Goal: Information Seeking & Learning: Understand process/instructions

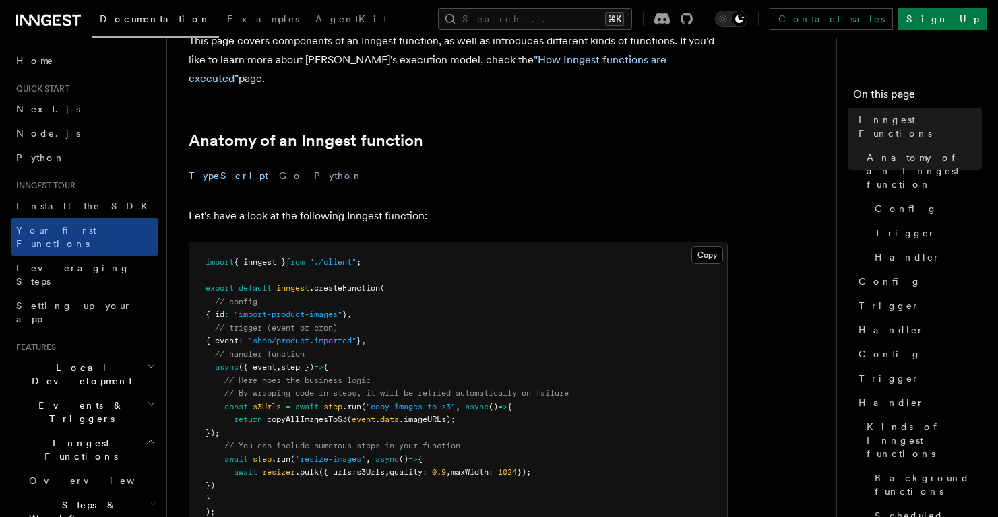
scroll to position [43, 0]
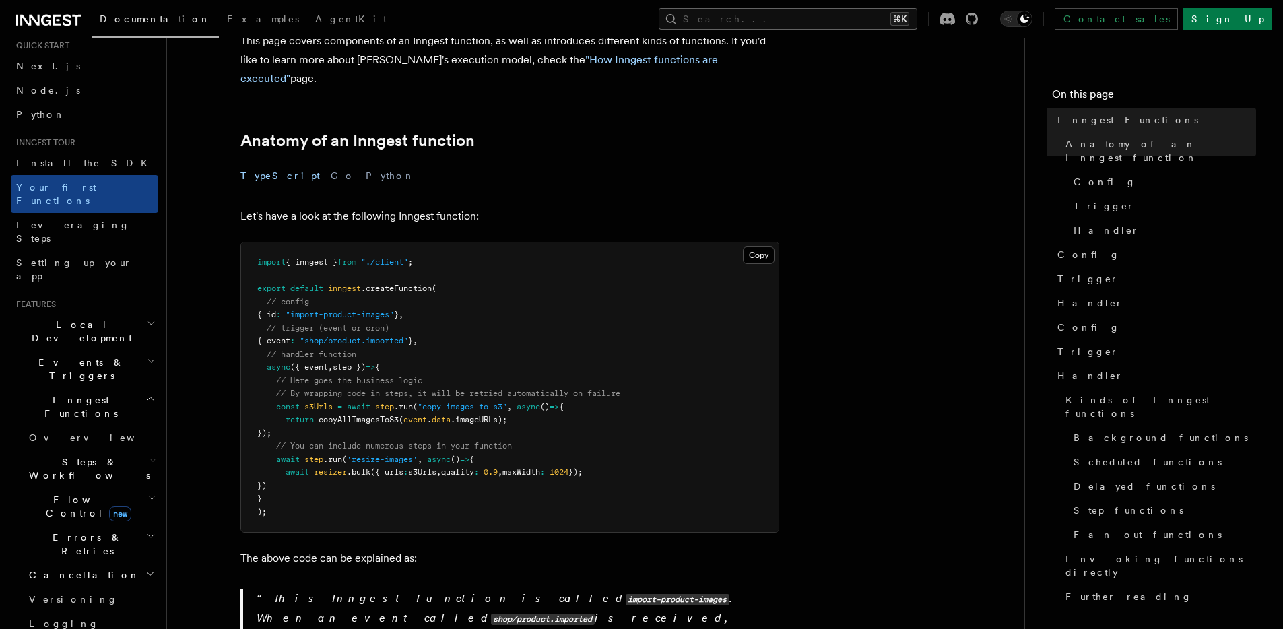
click at [794, 16] on button "Search... ⌘K" at bounding box center [788, 19] width 259 height 22
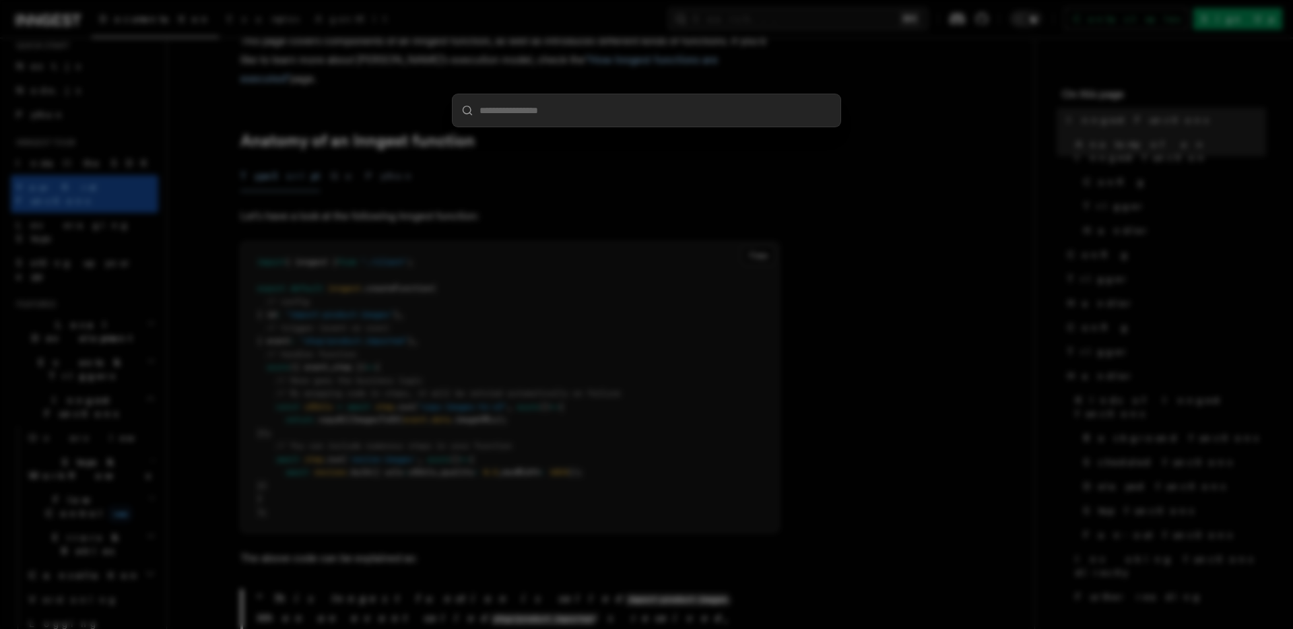
click at [643, 263] on div at bounding box center [646, 314] width 1293 height 629
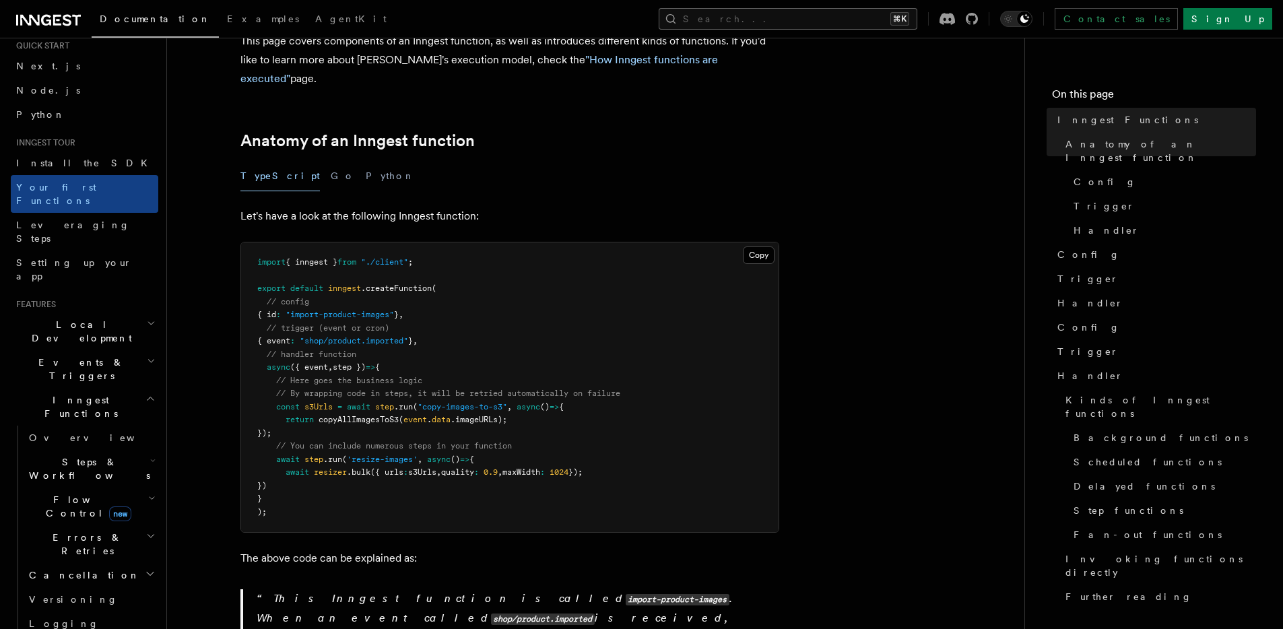
click at [863, 13] on button "Search... ⌘K" at bounding box center [788, 19] width 259 height 22
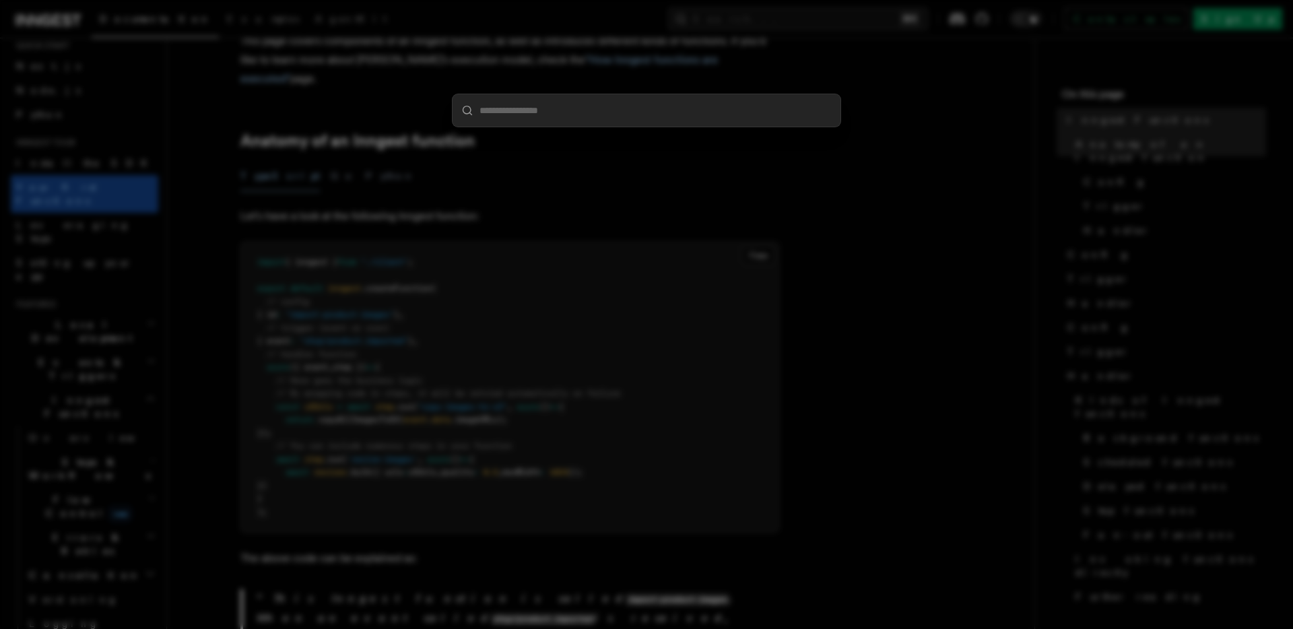
click at [639, 196] on div at bounding box center [646, 314] width 1293 height 629
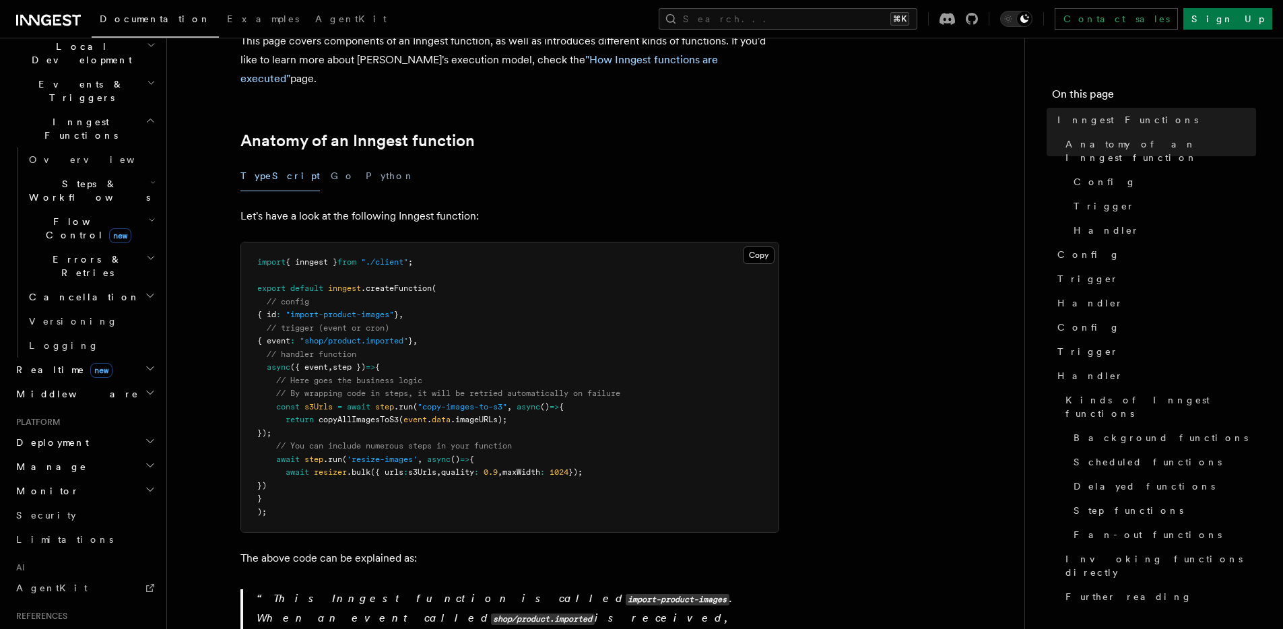
scroll to position [292, 0]
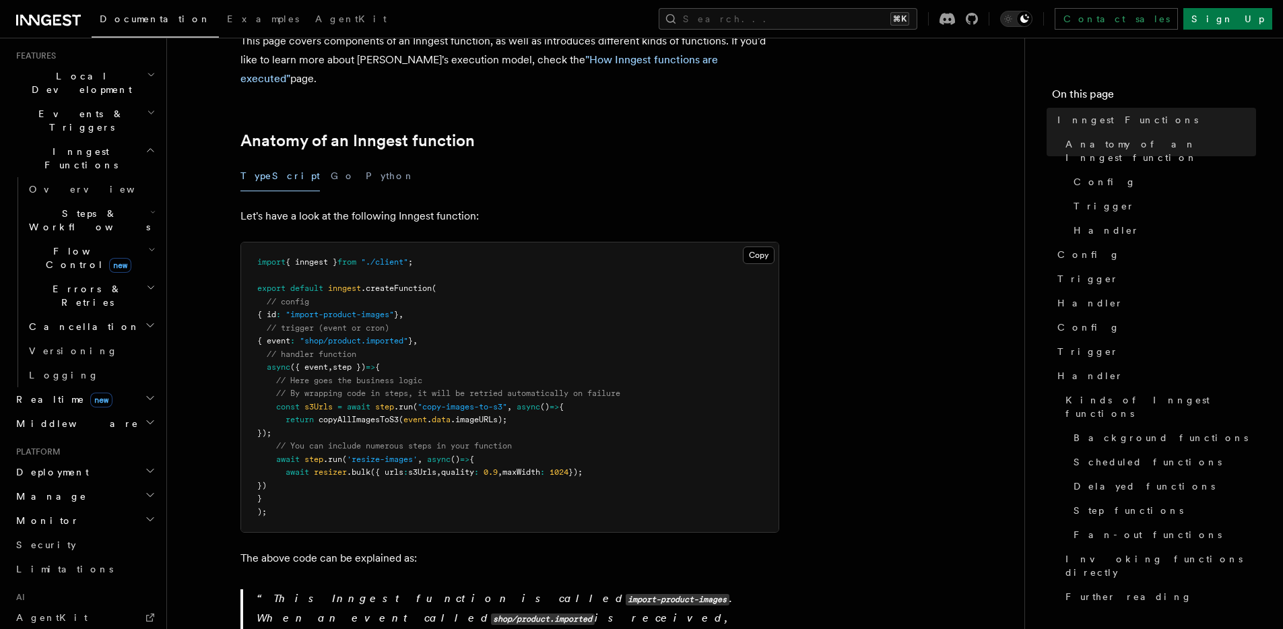
click at [99, 315] on h2 "Cancellation" at bounding box center [91, 327] width 135 height 24
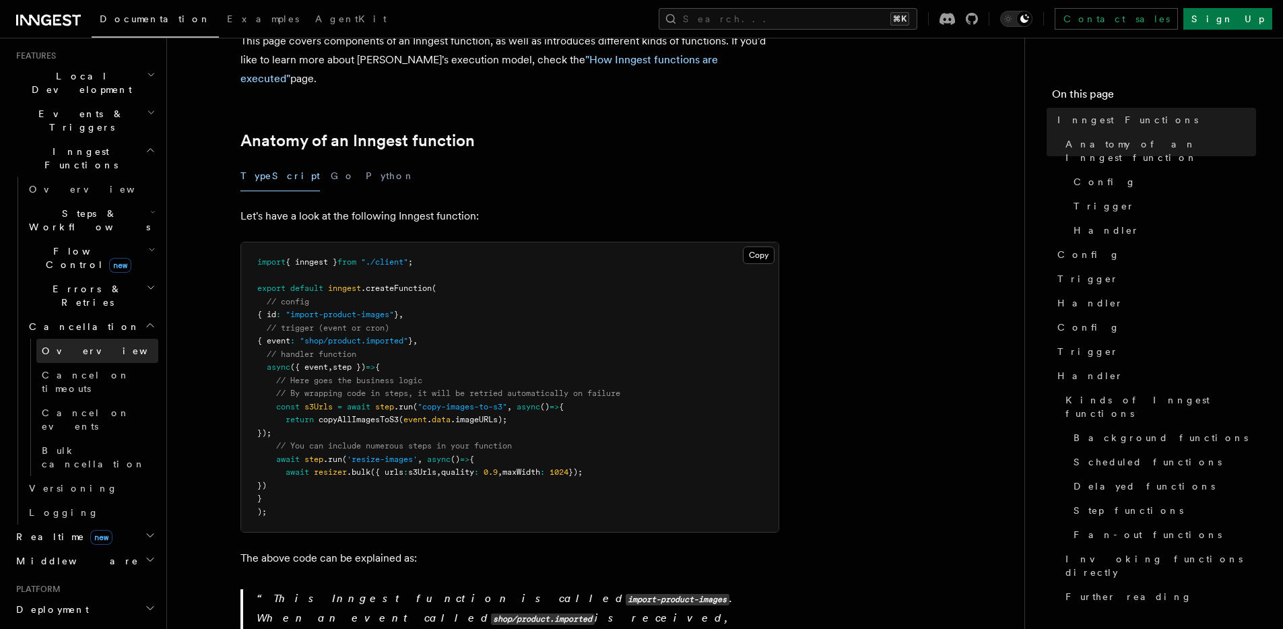
click at [65, 346] on span "Overview" at bounding box center [111, 351] width 139 height 11
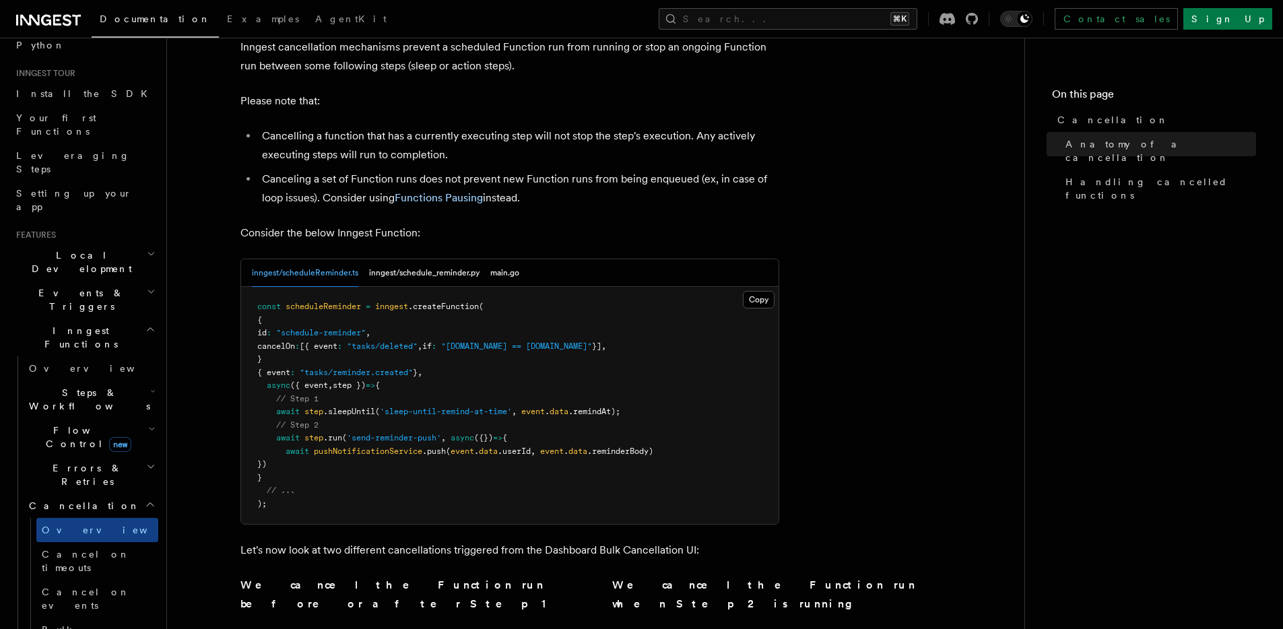
scroll to position [538, 0]
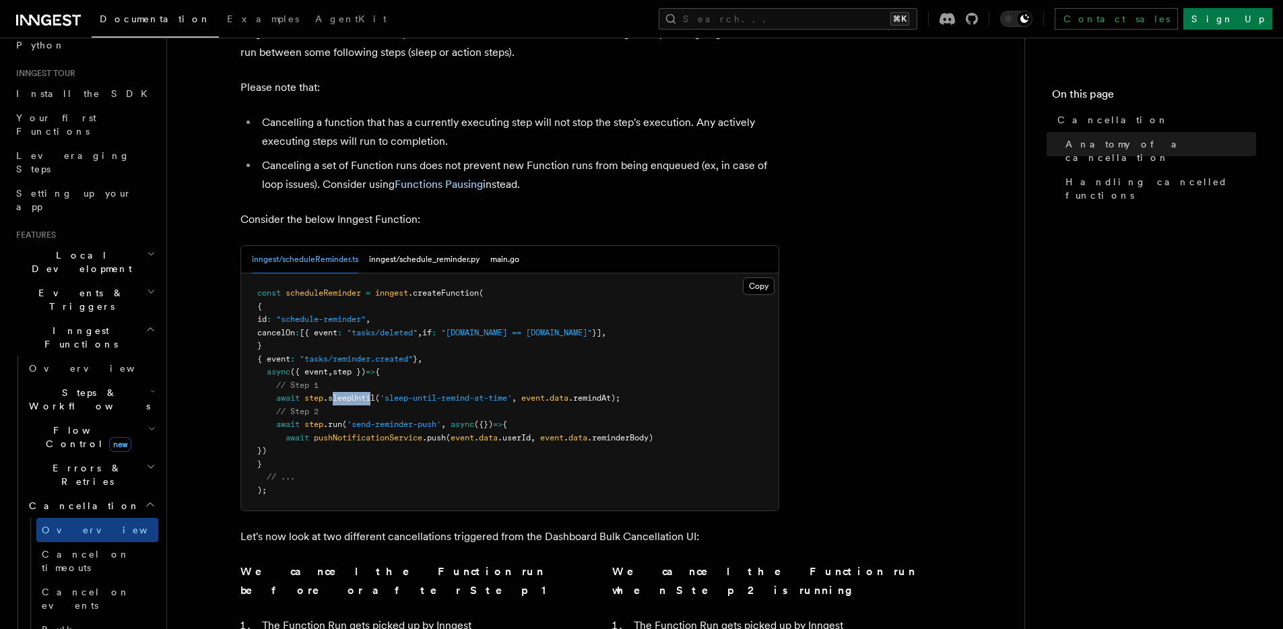
drag, startPoint x: 336, startPoint y: 318, endPoint x: 375, endPoint y: 315, distance: 38.5
click at [375, 393] on span ".sleepUntil" at bounding box center [349, 397] width 52 height 9
drag, startPoint x: 389, startPoint y: 319, endPoint x: 509, endPoint y: 315, distance: 119.3
click at [511, 393] on span "'sleep-until-remind-at-time'" at bounding box center [446, 397] width 132 height 9
click at [399, 328] on pre "const scheduleReminder = inngest .createFunction ( { id : "schedule-reminder" ,…" at bounding box center [510, 391] width 538 height 237
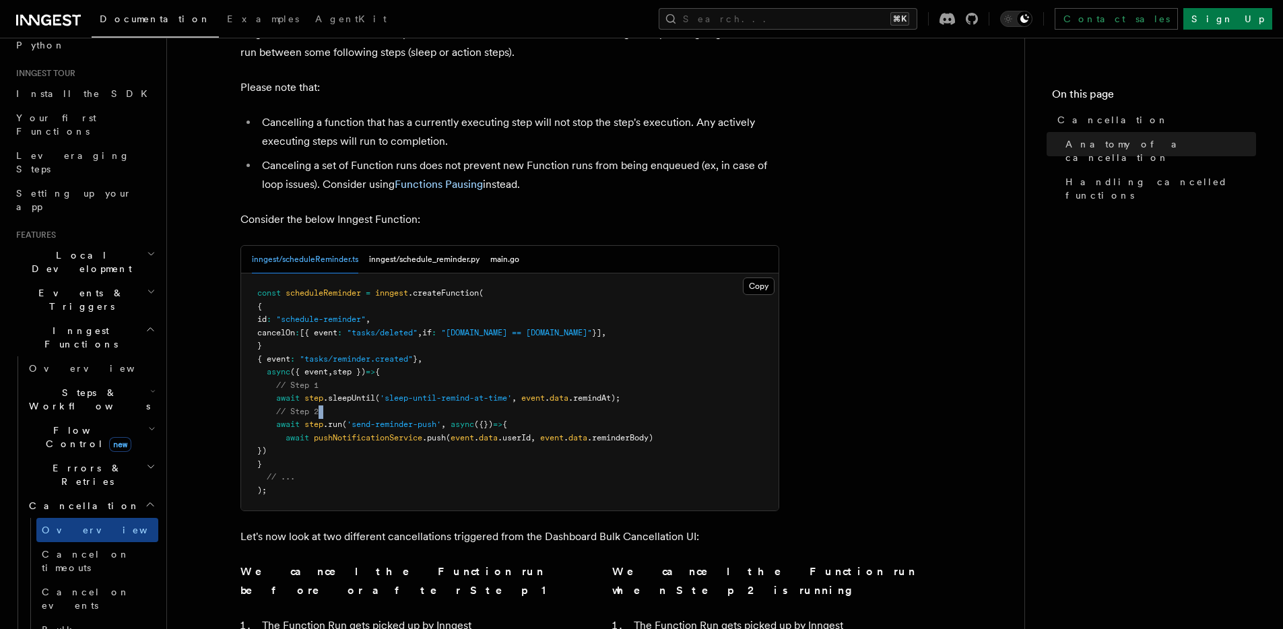
click at [399, 328] on pre "const scheduleReminder = inngest .createFunction ( { id : "schedule-reminder" ,…" at bounding box center [510, 391] width 538 height 237
click at [432, 393] on span "'sleep-until-remind-at-time'" at bounding box center [446, 397] width 132 height 9
drag, startPoint x: 432, startPoint y: 318, endPoint x: 426, endPoint y: 337, distance: 19.8
click at [432, 393] on span "'sleep-until-remind-at-time'" at bounding box center [446, 397] width 132 height 9
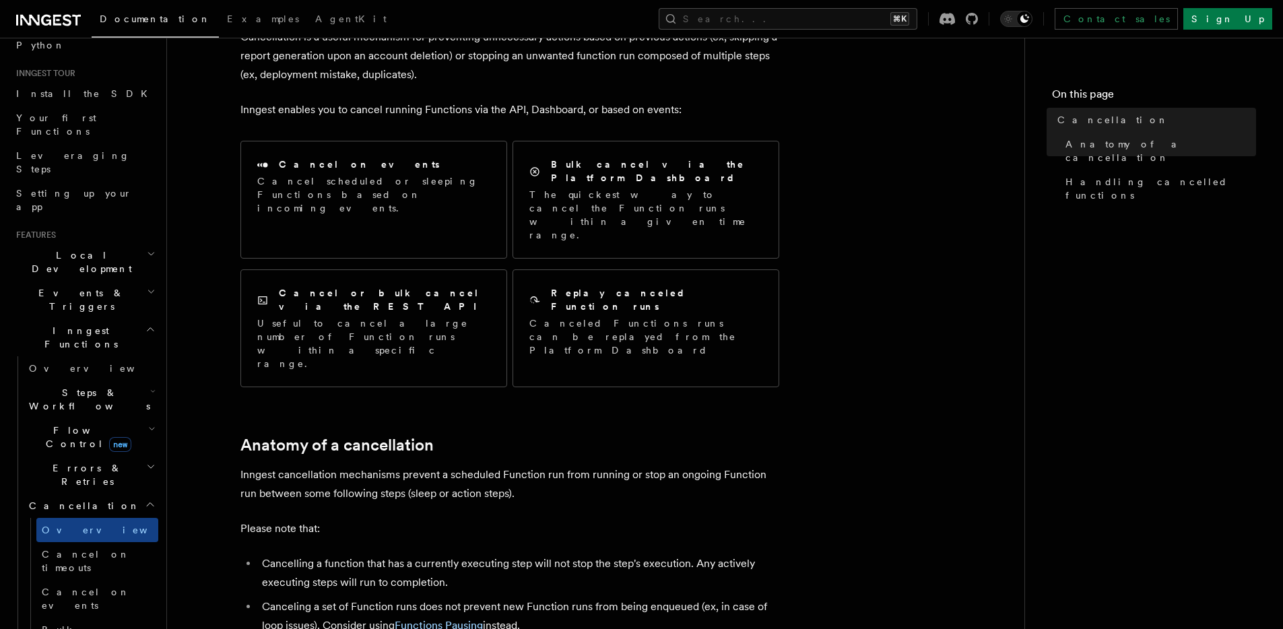
scroll to position [63, 0]
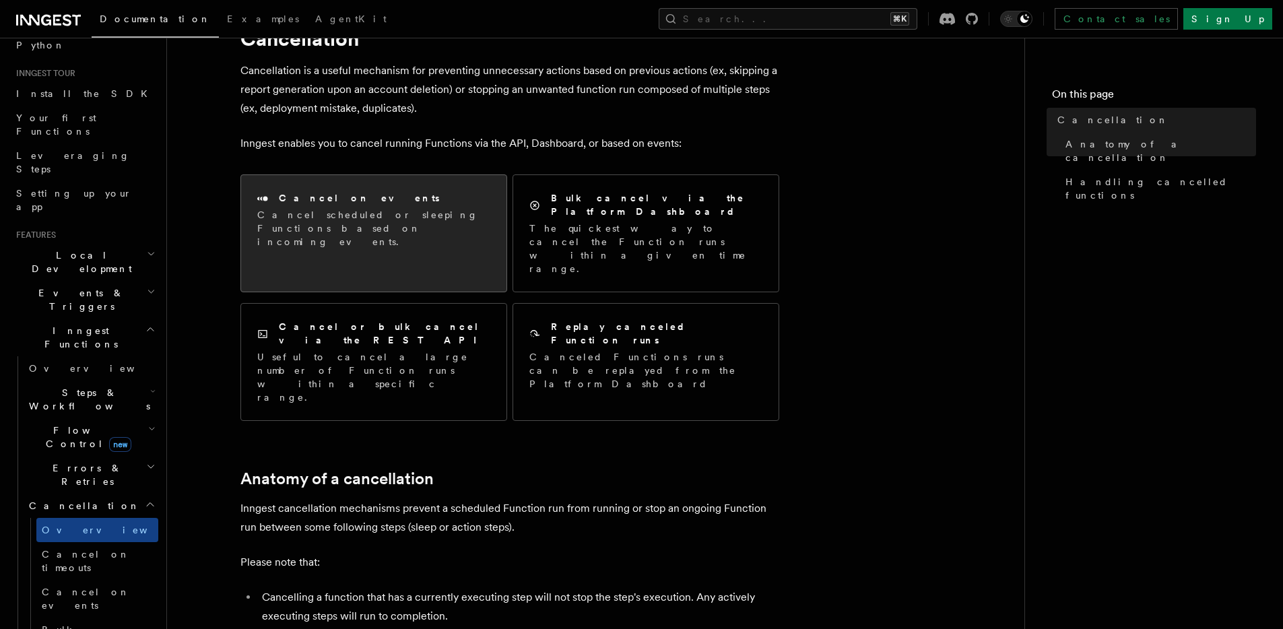
click at [402, 203] on div "Cancel on events" at bounding box center [373, 198] width 233 height 14
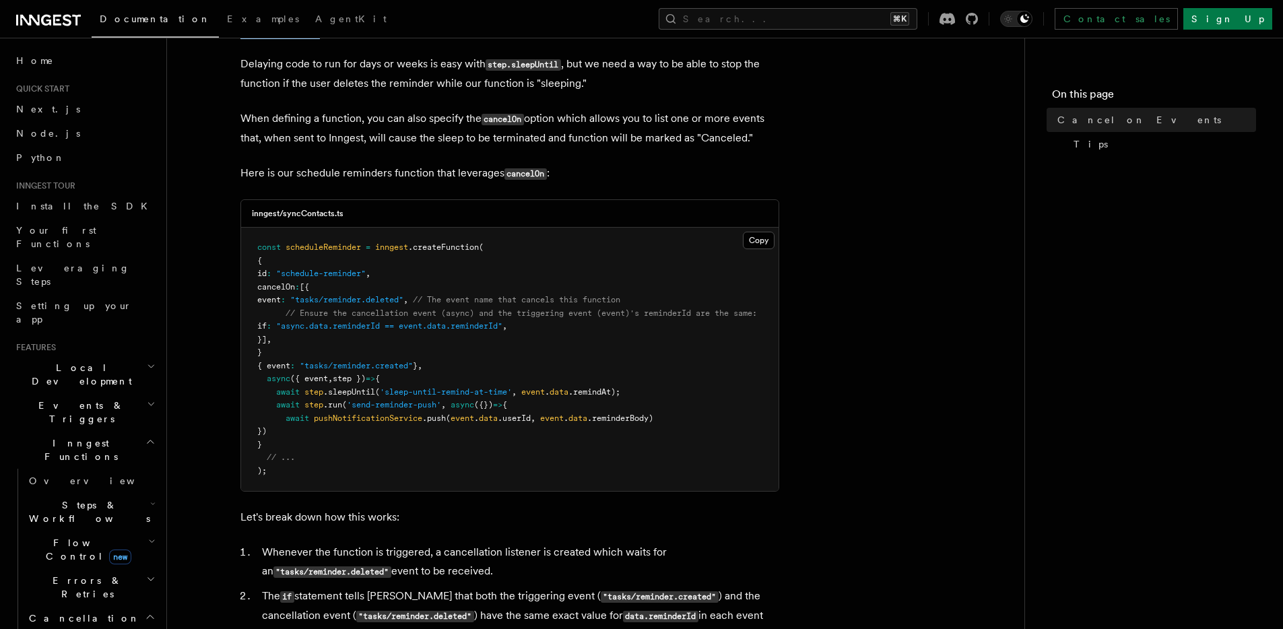
scroll to position [252, 0]
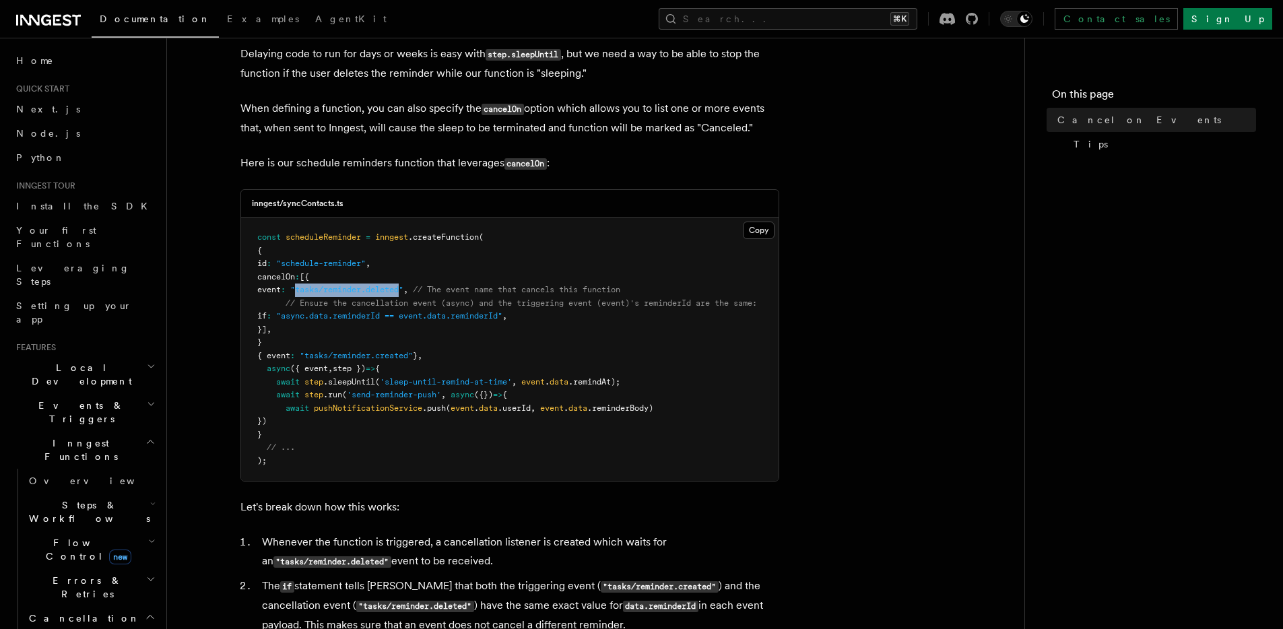
drag, startPoint x: 326, startPoint y: 292, endPoint x: 432, endPoint y: 286, distance: 105.9
click at [403, 286] on span ""tasks/reminder.deleted"" at bounding box center [346, 289] width 113 height 9
drag, startPoint x: 453, startPoint y: 288, endPoint x: 583, endPoint y: 288, distance: 129.3
click at [582, 288] on span "// The event name that cancels this function" at bounding box center [516, 289] width 207 height 9
drag, startPoint x: 663, startPoint y: 287, endPoint x: 505, endPoint y: 293, distance: 157.7
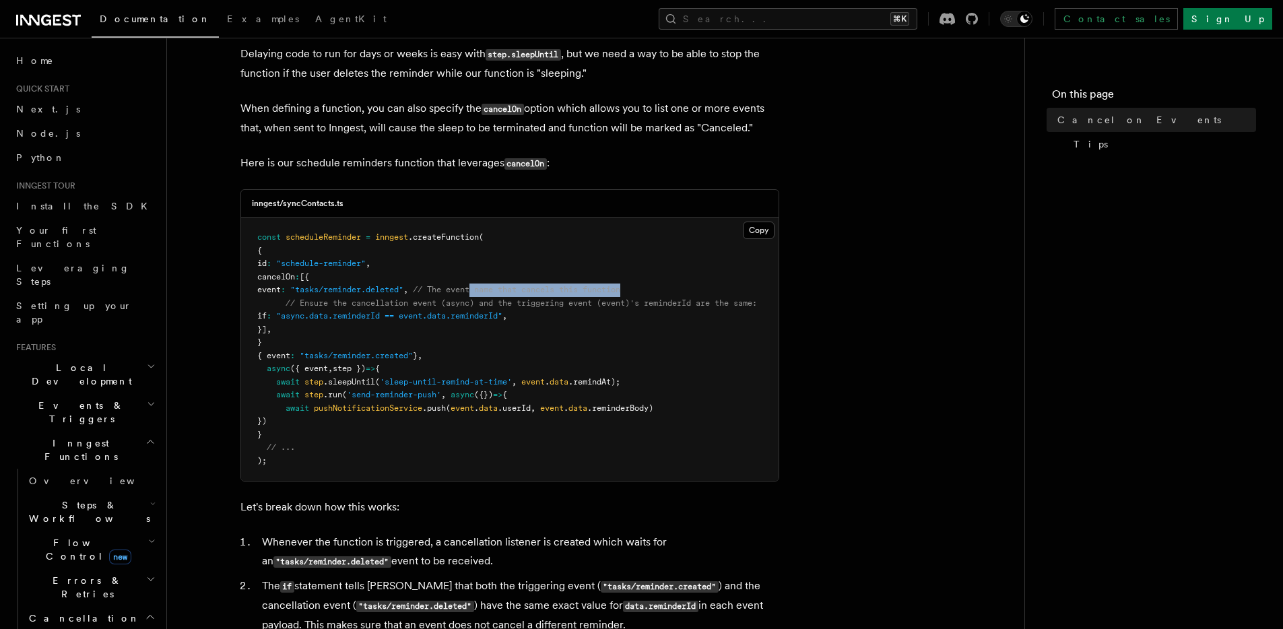
click at [505, 293] on pre "const scheduleReminder = inngest .createFunction ( { id : "schedule-reminder" ,…" at bounding box center [510, 349] width 538 height 263
drag, startPoint x: 298, startPoint y: 305, endPoint x: 428, endPoint y: 304, distance: 129.3
click at [425, 304] on span "// Ensure the cancellation event (async) and the triggering event (event)'s rem…" at bounding box center [522, 302] width 472 height 9
drag, startPoint x: 455, startPoint y: 304, endPoint x: 496, endPoint y: 302, distance: 40.5
click at [463, 302] on span "// Ensure the cancellation event (async) and the triggering event (event)'s rem…" at bounding box center [522, 302] width 472 height 9
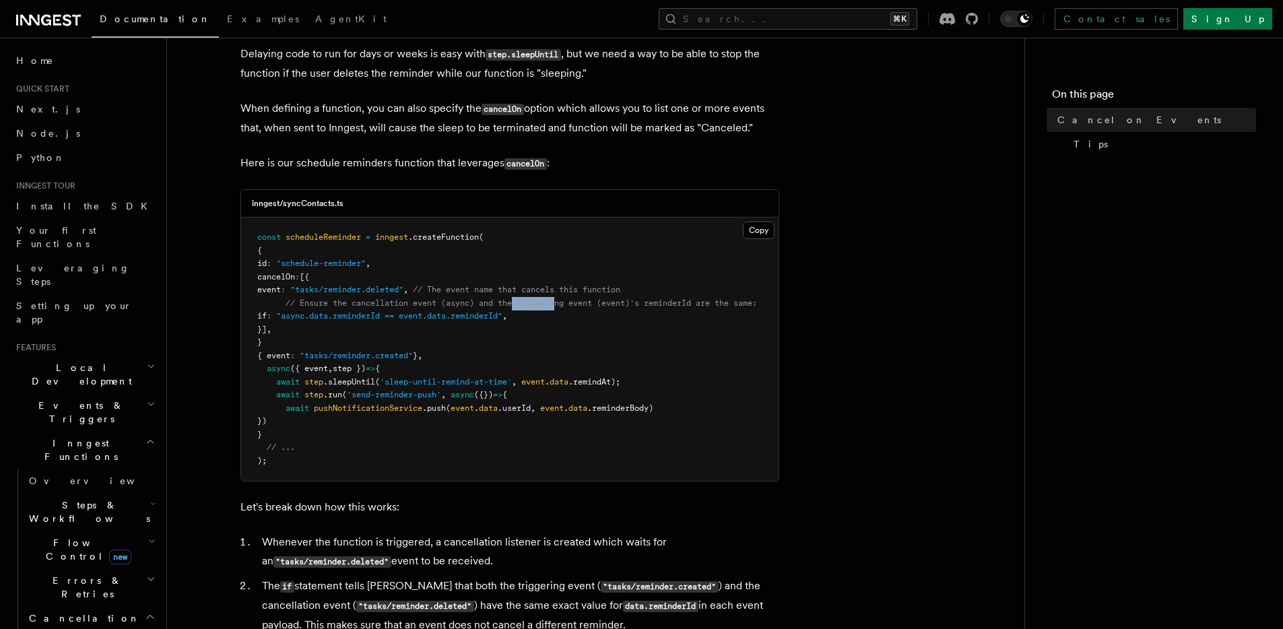
drag, startPoint x: 536, startPoint y: 299, endPoint x: 572, endPoint y: 300, distance: 36.4
click at [569, 300] on span "// Ensure the cancellation event (async) and the triggering event (event)'s rem…" at bounding box center [522, 302] width 472 height 9
drag, startPoint x: 643, startPoint y: 300, endPoint x: 670, endPoint y: 300, distance: 26.9
click at [669, 300] on span "// Ensure the cancellation event (async) and the triggering event (event)'s rem…" at bounding box center [522, 302] width 472 height 9
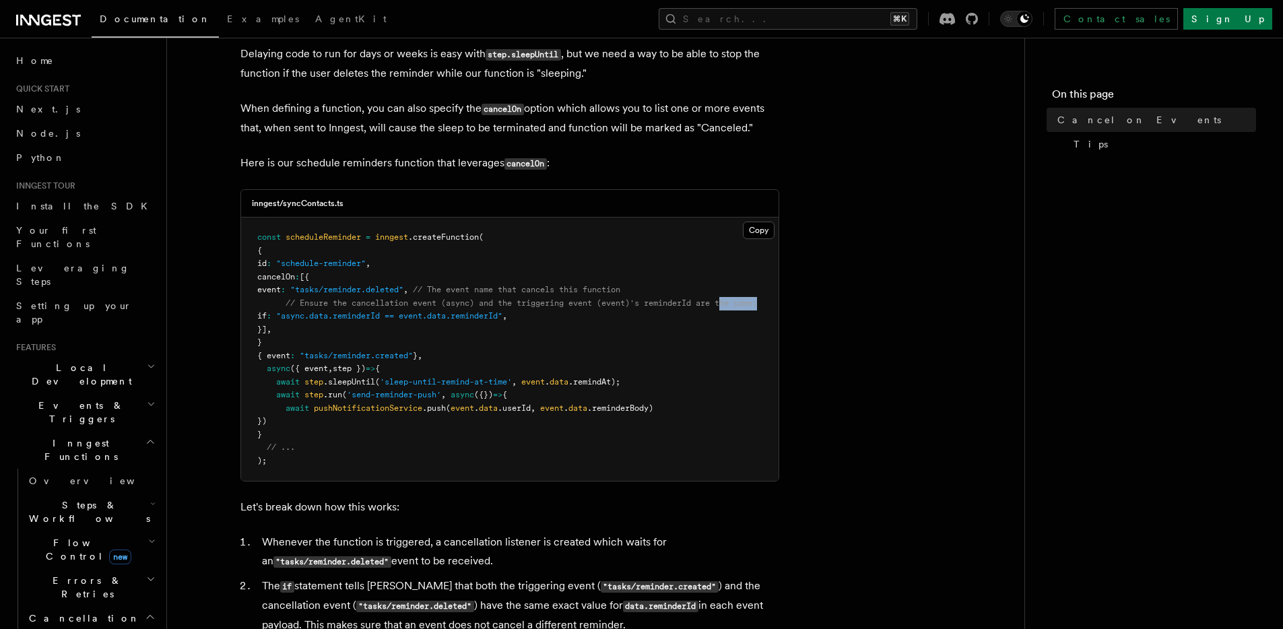
drag, startPoint x: 733, startPoint y: 300, endPoint x: 782, endPoint y: 300, distance: 49.2
click at [782, 300] on article "Features Inngest Functions Cancellation Cancel on Events As you have learned th…" at bounding box center [596, 544] width 814 height 1475
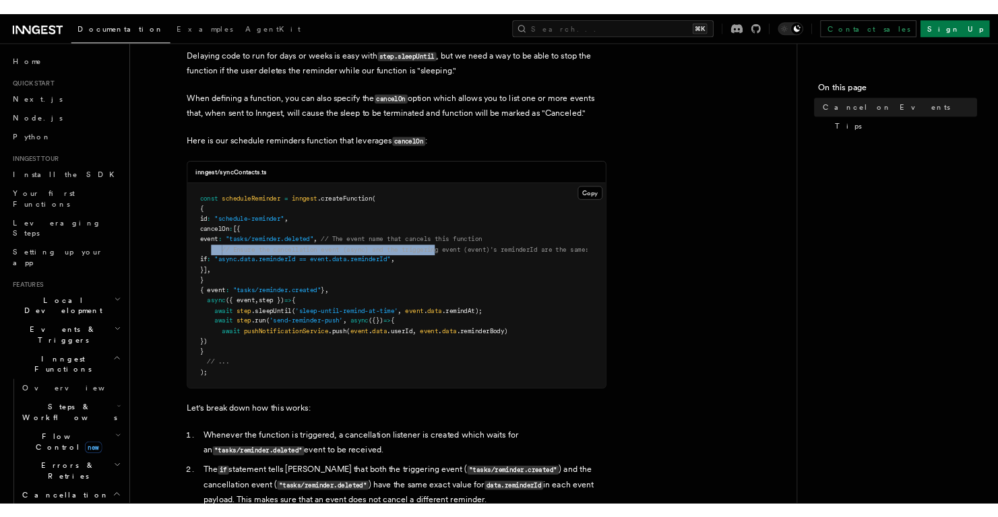
scroll to position [0, 0]
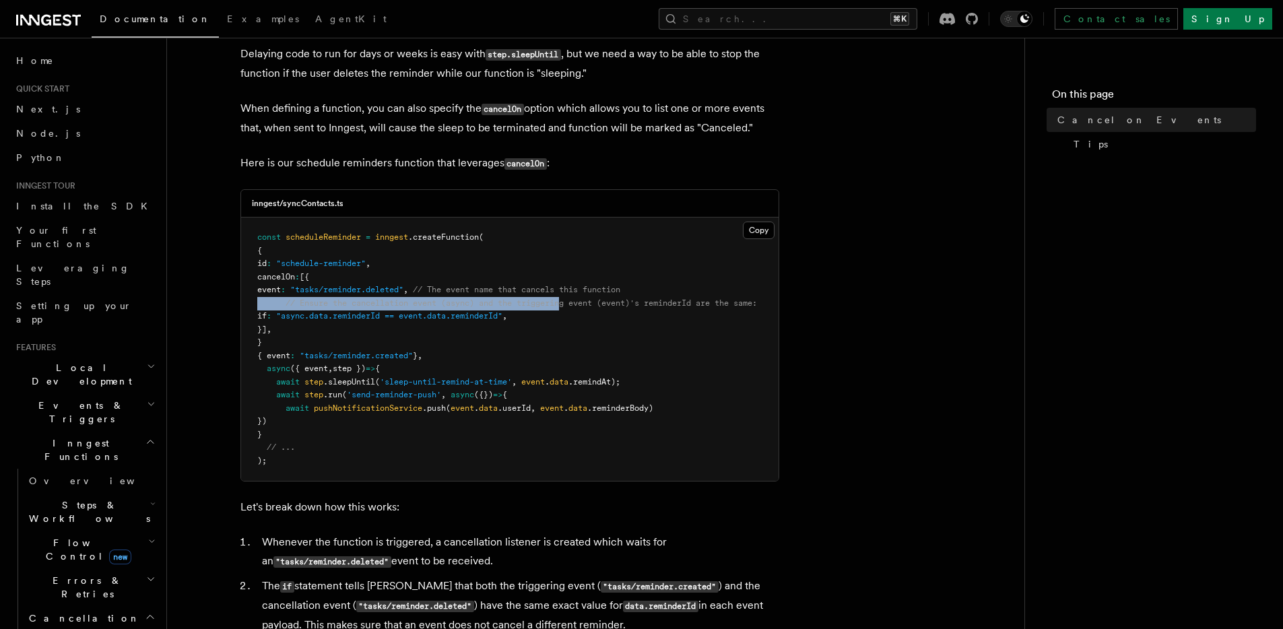
drag, startPoint x: 509, startPoint y: 300, endPoint x: 198, endPoint y: 298, distance: 310.5
click at [198, 298] on article "Features Inngest Functions Cancellation Cancel on Events As you have learned th…" at bounding box center [596, 544] width 814 height 1475
click at [380, 313] on span ""async.data.reminderId == event.data.reminderId"" at bounding box center [389, 315] width 226 height 9
click at [390, 317] on span ""async.data.reminderId == event.data.reminderId"" at bounding box center [389, 315] width 226 height 9
drag, startPoint x: 390, startPoint y: 317, endPoint x: 337, endPoint y: 317, distance: 52.5
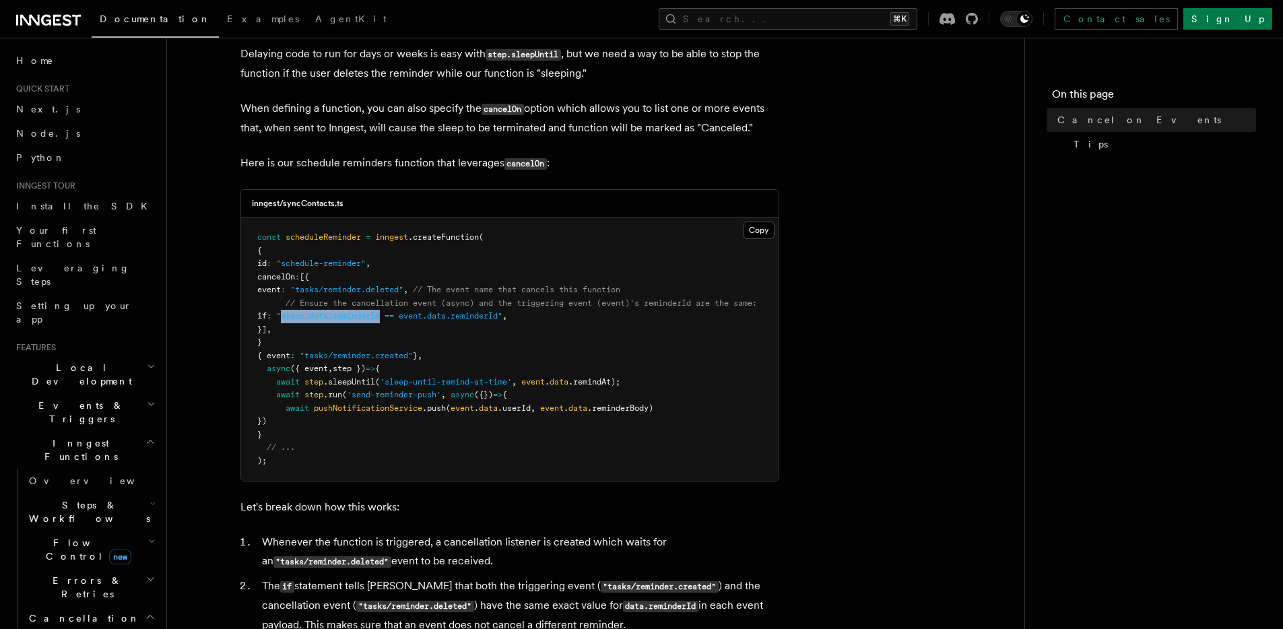
click at [331, 319] on span ""async.data.reminderId == event.data.reminderId"" at bounding box center [389, 315] width 226 height 9
click at [503, 319] on span ""async.data.reminderId == event.data.reminderId"" at bounding box center [389, 315] width 226 height 9
drag, startPoint x: 510, startPoint y: 319, endPoint x: 488, endPoint y: 311, distance: 23.0
click at [488, 311] on span ""async.data.reminderId == event.data.reminderId"" at bounding box center [389, 315] width 226 height 9
click at [399, 360] on pre "const scheduleReminder = inngest .createFunction ( { id : "schedule-reminder" ,…" at bounding box center [510, 349] width 538 height 263
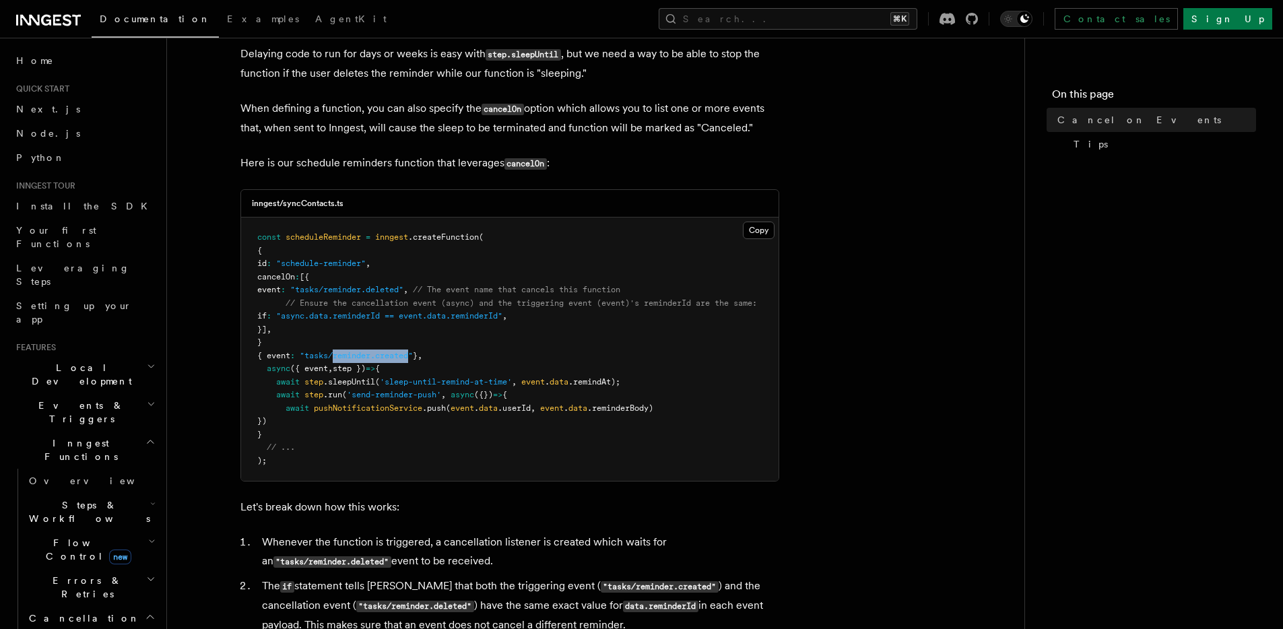
drag, startPoint x: 399, startPoint y: 360, endPoint x: 349, endPoint y: 359, distance: 50.5
click at [349, 359] on span ""tasks/reminder.created"" at bounding box center [356, 355] width 113 height 9
drag, startPoint x: 303, startPoint y: 263, endPoint x: 385, endPoint y: 263, distance: 81.5
click at [366, 263] on span ""schedule-reminder"" at bounding box center [321, 263] width 90 height 9
drag, startPoint x: 446, startPoint y: 237, endPoint x: 488, endPoint y: 240, distance: 41.9
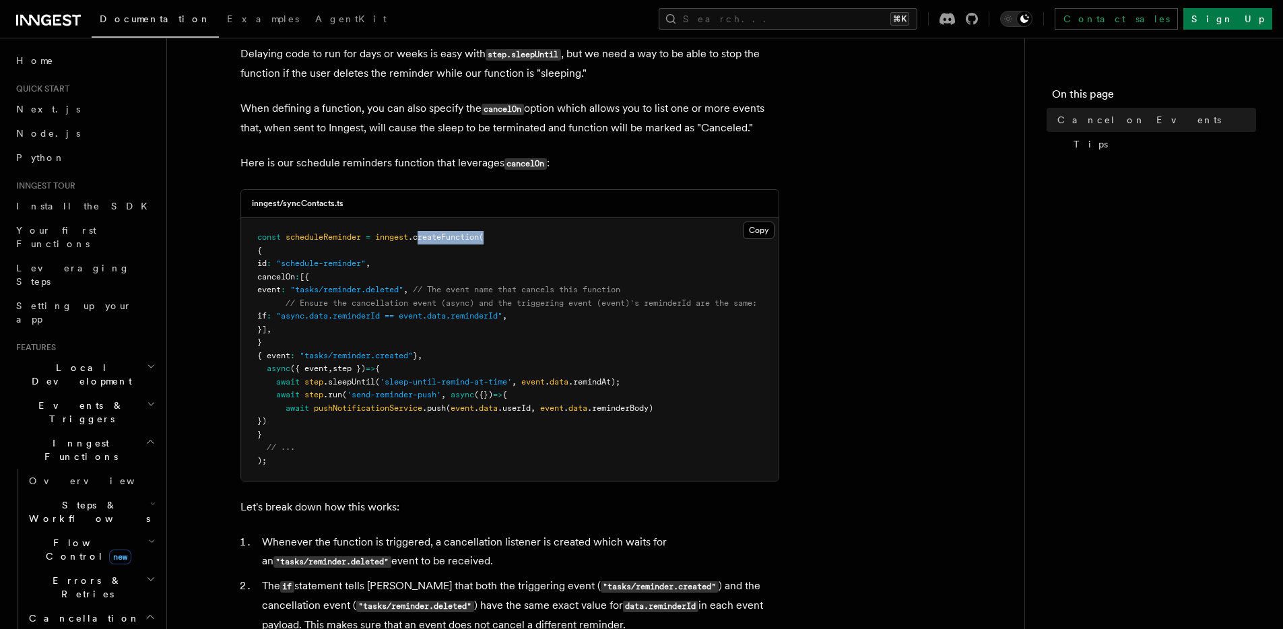
click at [484, 240] on span "const scheduleReminder = inngest .createFunction (" at bounding box center [370, 236] width 226 height 9
drag, startPoint x: 302, startPoint y: 266, endPoint x: 385, endPoint y: 261, distance: 83.0
click at [366, 261] on span ""schedule-reminder"" at bounding box center [321, 263] width 90 height 9
click at [835, 207] on article "Features Inngest Functions Cancellation Cancel on Events As you have learned th…" at bounding box center [596, 544] width 814 height 1475
click at [321, 318] on span ""async.data.reminderId == event.data.reminderId"" at bounding box center [389, 315] width 226 height 9
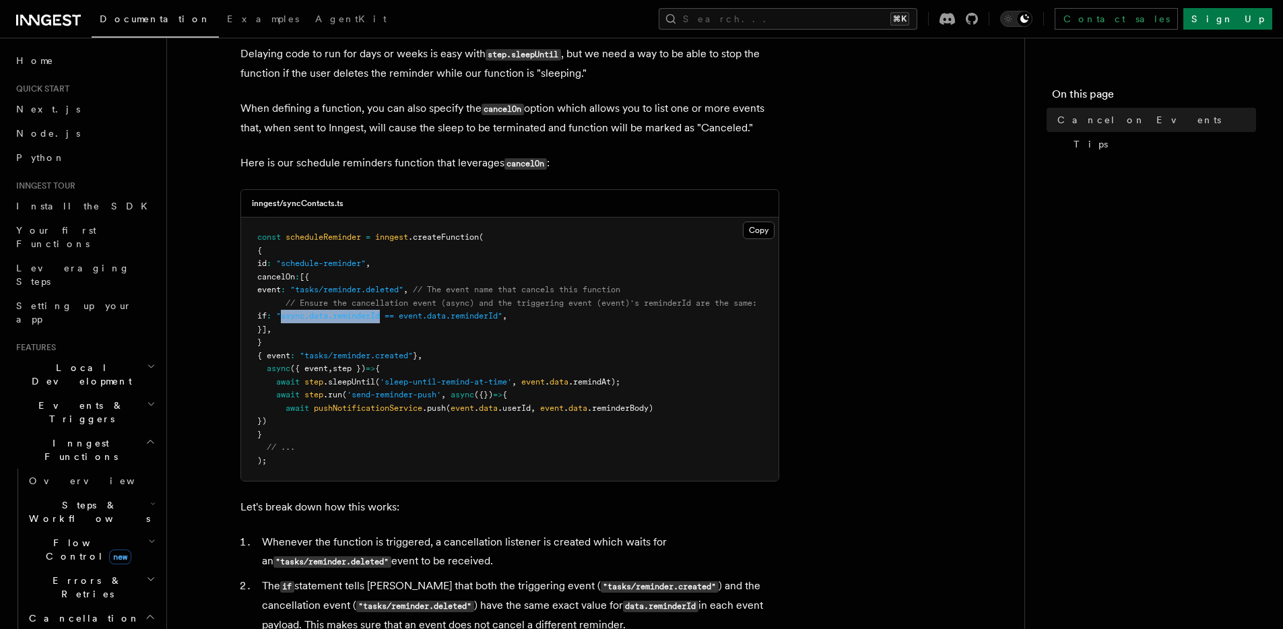
drag, startPoint x: 321, startPoint y: 318, endPoint x: 386, endPoint y: 315, distance: 65.4
click at [386, 315] on span ""async.data.reminderId == event.data.reminderId"" at bounding box center [389, 315] width 226 height 9
click at [438, 317] on span ""async.data.reminderId == event.data.reminderId"" at bounding box center [389, 315] width 226 height 9
drag, startPoint x: 438, startPoint y: 317, endPoint x: 511, endPoint y: 323, distance: 73.7
click at [525, 322] on pre "const scheduleReminder = inngest .createFunction ( { id : "schedule-reminder" ,…" at bounding box center [510, 349] width 538 height 263
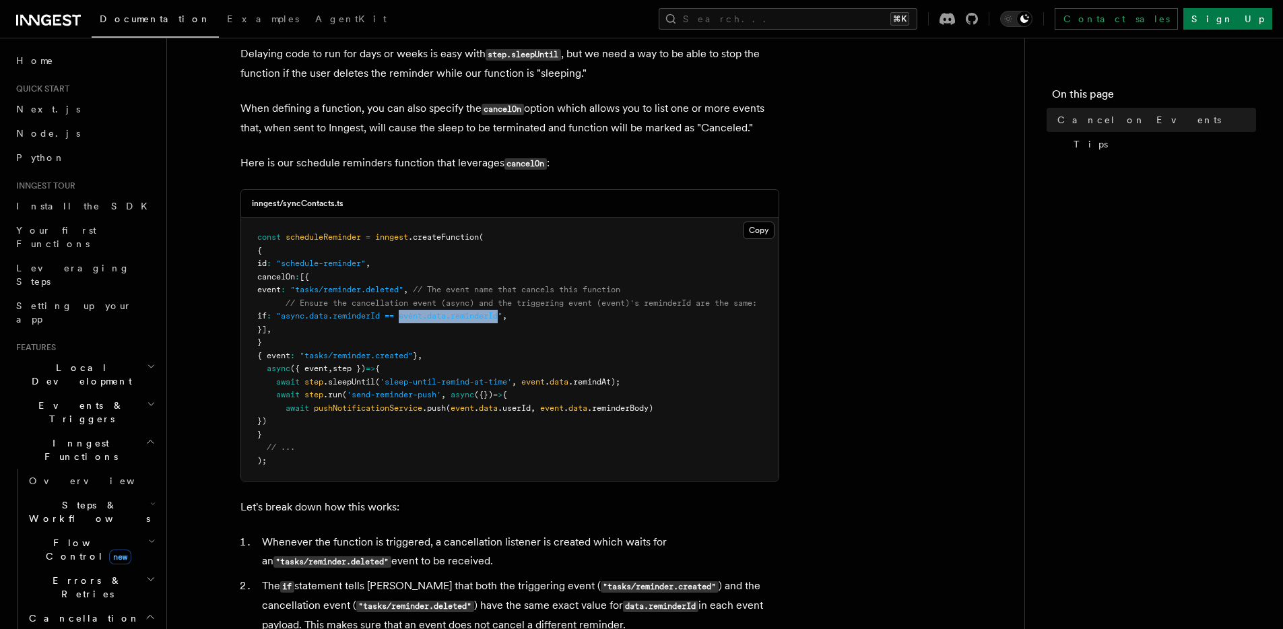
drag, startPoint x: 306, startPoint y: 315, endPoint x: 341, endPoint y: 307, distance: 35.8
click at [360, 315] on span "if : "async.data.reminderId == event.data.reminderId" ," at bounding box center [382, 315] width 250 height 9
drag, startPoint x: 282, startPoint y: 281, endPoint x: 288, endPoint y: 325, distance: 45.0
click at [288, 325] on code "const scheduleReminder = inngest .createFunction ( { id : "schedule-reminder" ,…" at bounding box center [507, 348] width 500 height 233
click at [326, 309] on pre "const scheduleReminder = inngest .createFunction ( { id : "schedule-reminder" ,…" at bounding box center [510, 349] width 538 height 263
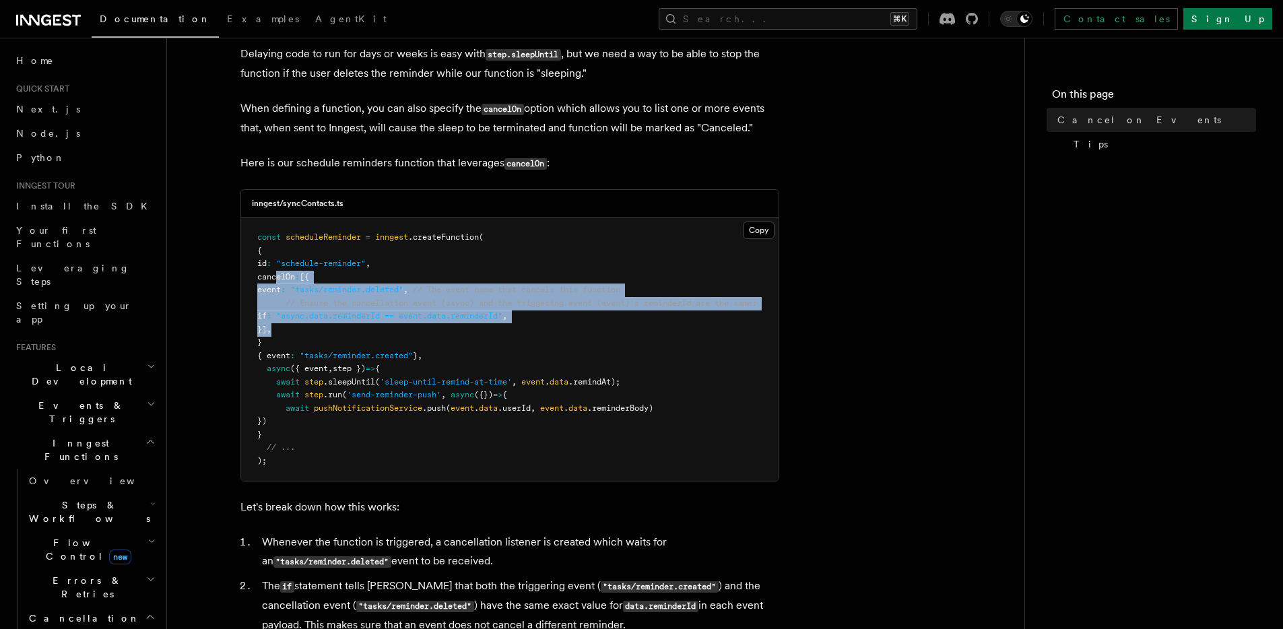
drag, startPoint x: 289, startPoint y: 333, endPoint x: 277, endPoint y: 277, distance: 57.9
click at [277, 277] on code "const scheduleReminder = inngest .createFunction ( { id : "schedule-reminder" ,…" at bounding box center [507, 348] width 500 height 233
copy code "cancelOn : [{ event : "tasks/reminder.deleted" , // The event name that cancels…"
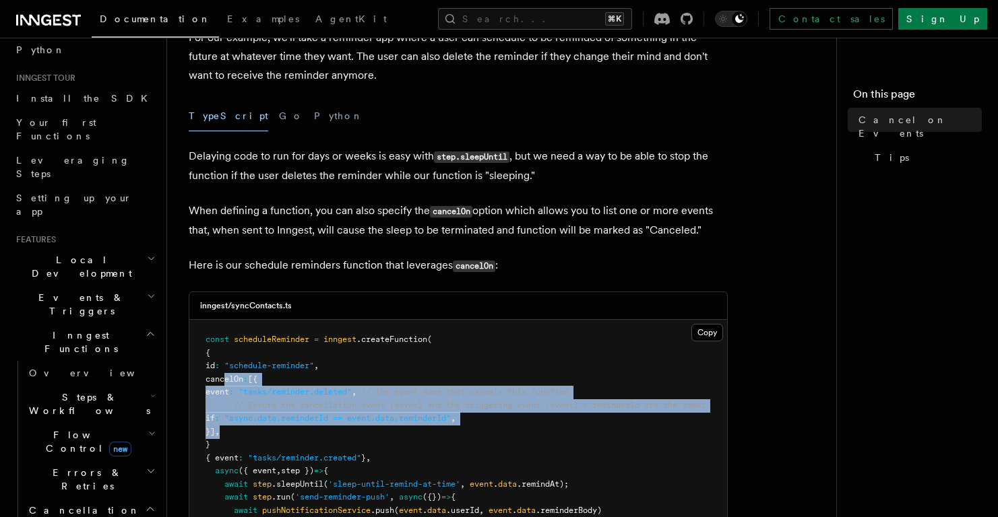
scroll to position [108, 0]
click at [86, 328] on span "Inngest Functions" at bounding box center [78, 341] width 135 height 27
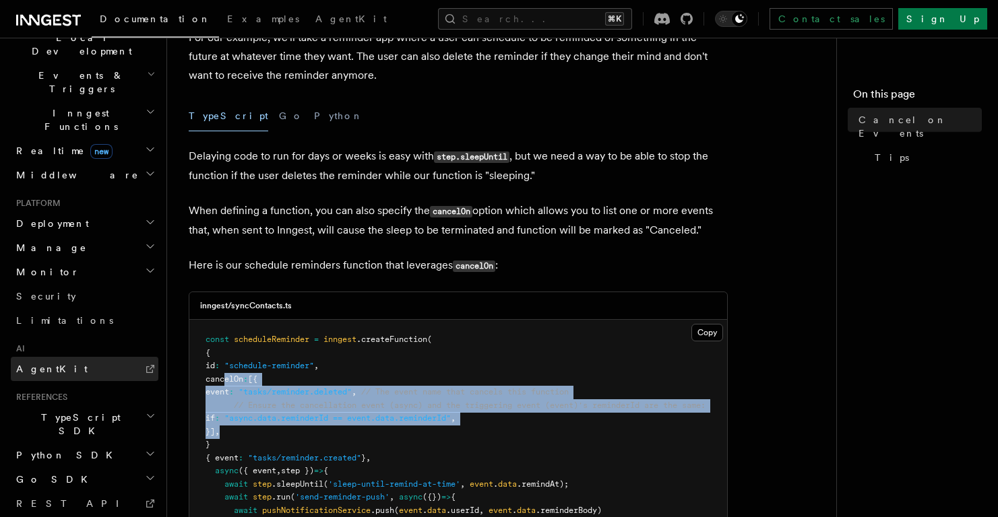
scroll to position [391, 0]
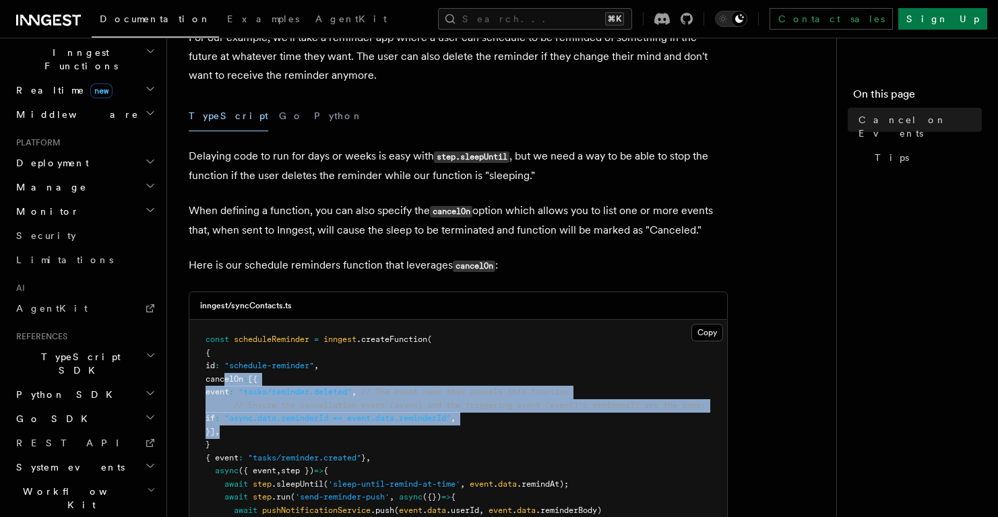
click at [82, 350] on span "TypeScript SDK" at bounding box center [78, 363] width 135 height 27
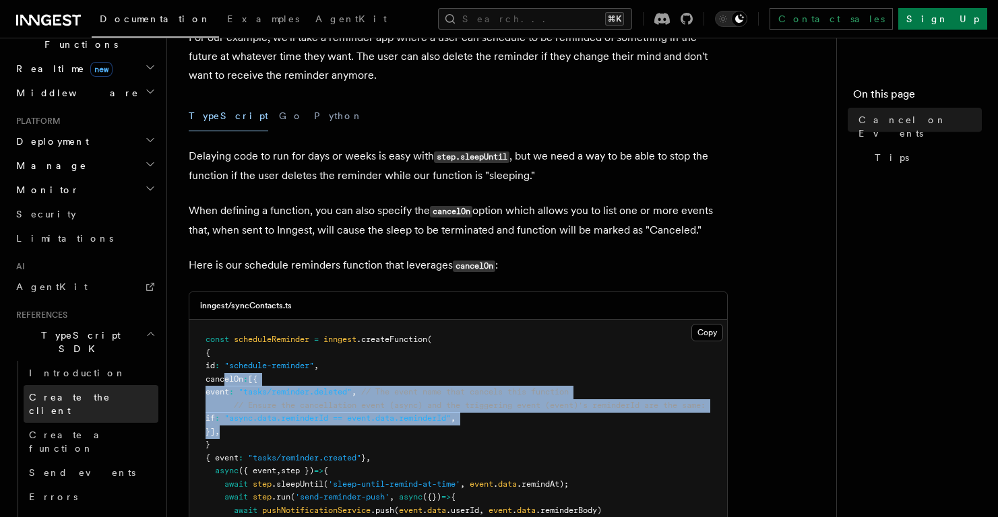
scroll to position [414, 0]
click at [86, 322] on h2 "TypeScript SDK" at bounding box center [85, 341] width 148 height 38
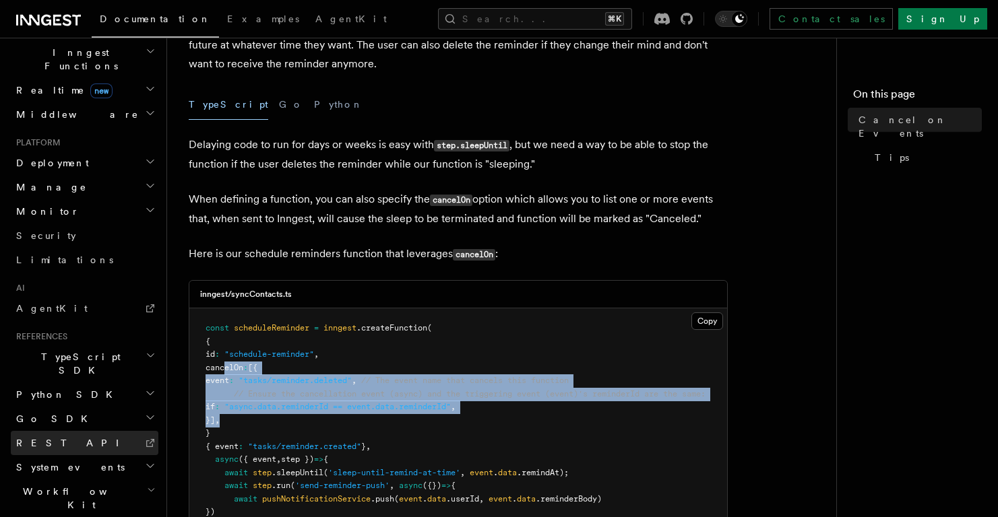
scroll to position [180, 0]
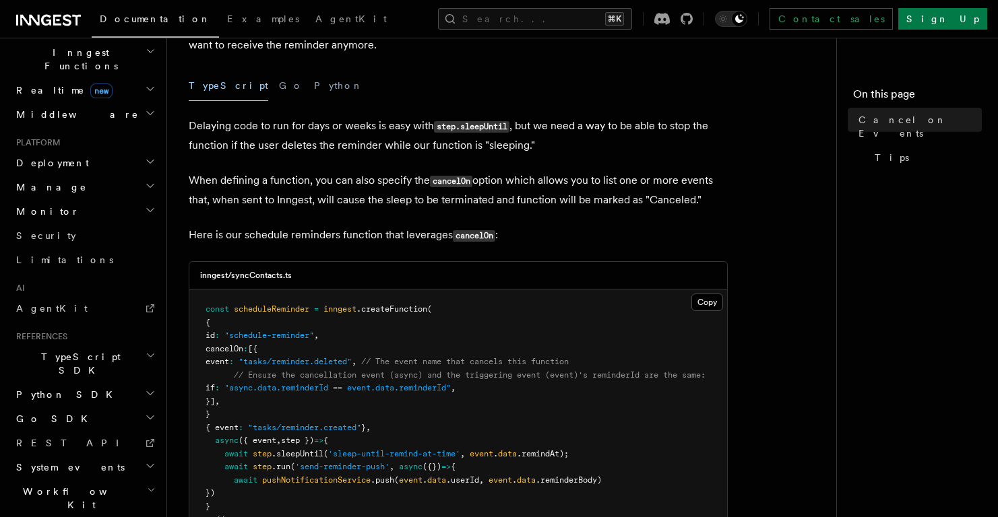
click at [548, 150] on p "Delaying code to run for days or weeks is easy with step.sleepUntil , but we ne…" at bounding box center [458, 136] width 539 height 38
